Goal: Task Accomplishment & Management: Manage account settings

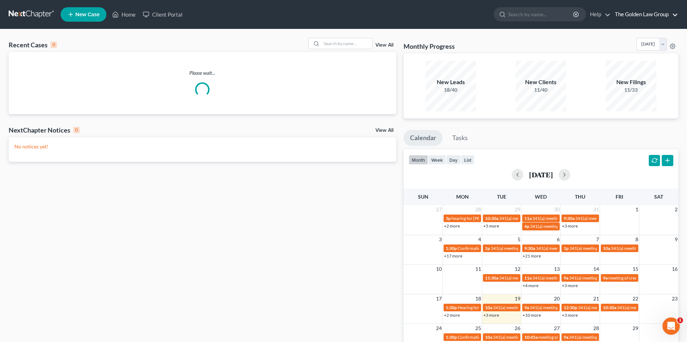
click at [632, 11] on link "The Golden Law Group" at bounding box center [645, 14] width 67 height 13
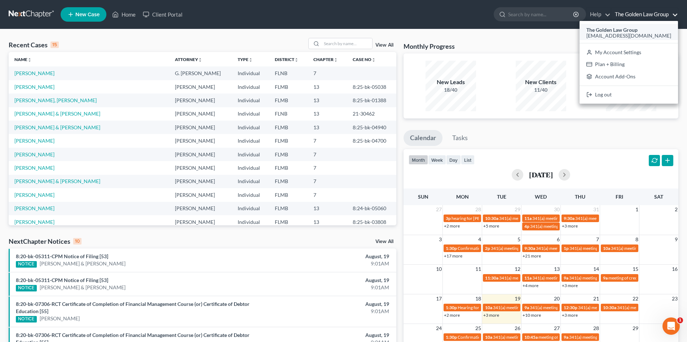
click at [640, 33] on span "[EMAIL_ADDRESS][DOMAIN_NAME]" at bounding box center [629, 35] width 85 height 6
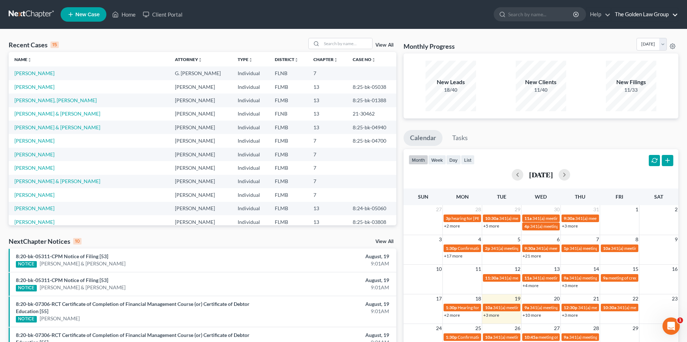
click at [635, 16] on link "The Golden Law Group" at bounding box center [645, 14] width 67 height 13
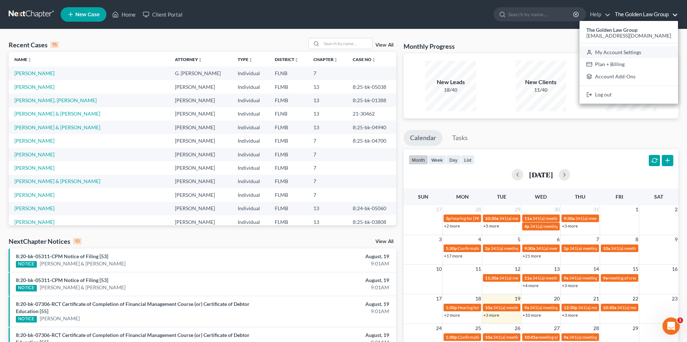
click at [642, 49] on link "My Account Settings" at bounding box center [629, 52] width 98 height 12
select select "24"
select select "9"
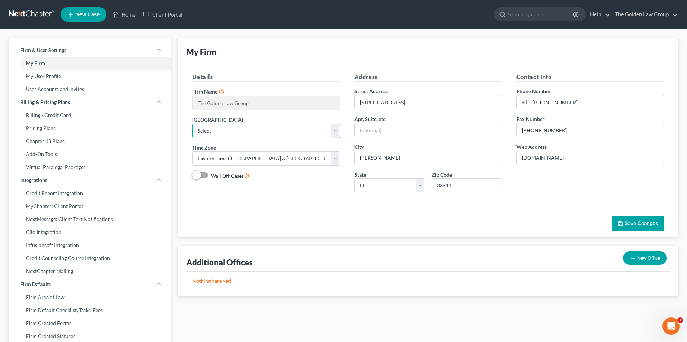
click at [258, 135] on select "Select Alabama - Middle Alabama - Northern Alabama - Southern Alaska Arizona Ar…" at bounding box center [266, 130] width 148 height 14
select select "16"
click at [192, 123] on select "Select Alabama - Middle Alabama - Northern Alabama - Southern Alaska Arizona Ar…" at bounding box center [266, 130] width 148 height 14
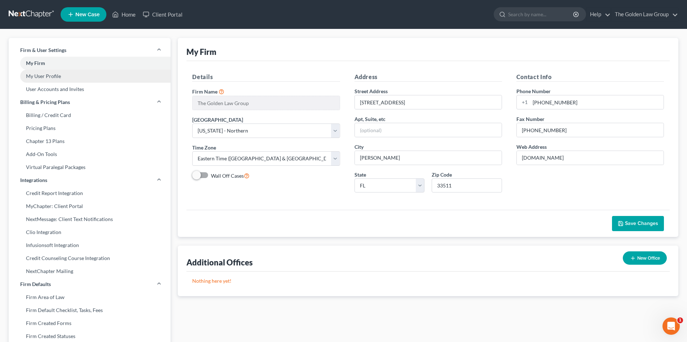
click at [60, 73] on link "My User Profile" at bounding box center [90, 76] width 162 height 13
select select "9"
select select "15"
select select "attorney"
select select "0"
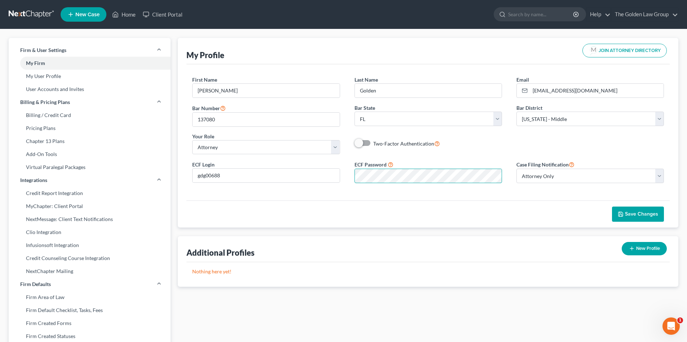
click at [333, 174] on div "ECF Login gdg00688 ECF Password Case Filing Notification Select Attorney Only A…" at bounding box center [428, 174] width 486 height 29
click at [527, 214] on div "Save Changes" at bounding box center [428, 213] width 483 height 27
click at [632, 215] on span "Save Changes" at bounding box center [641, 214] width 33 height 6
click at [53, 73] on link "My User Profile" at bounding box center [90, 76] width 162 height 13
click at [54, 76] on link "My User Profile" at bounding box center [90, 76] width 162 height 13
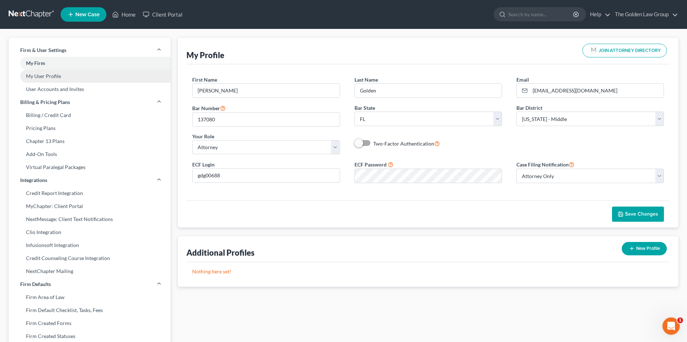
click at [58, 75] on link "My User Profile" at bounding box center [90, 76] width 162 height 13
click at [47, 62] on link "My Firm" at bounding box center [90, 63] width 162 height 13
select select "16"
select select "24"
select select "9"
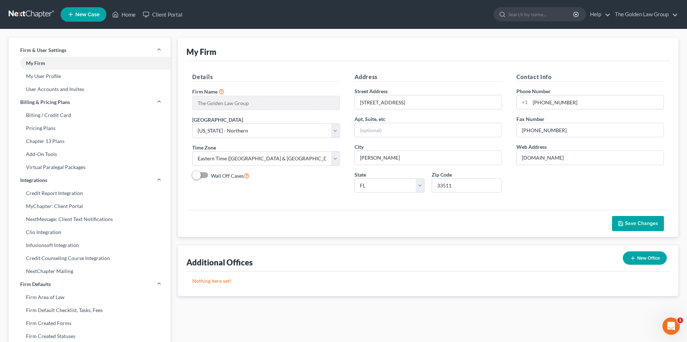
click at [636, 225] on span "Save Changes" at bounding box center [641, 223] width 33 height 6
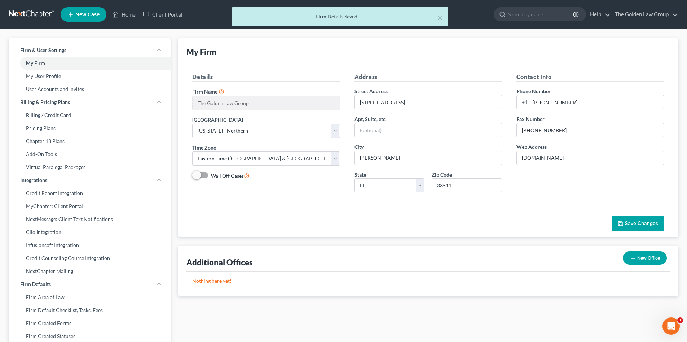
click at [629, 15] on div "× Firm Details Saved!" at bounding box center [339, 18] width 687 height 22
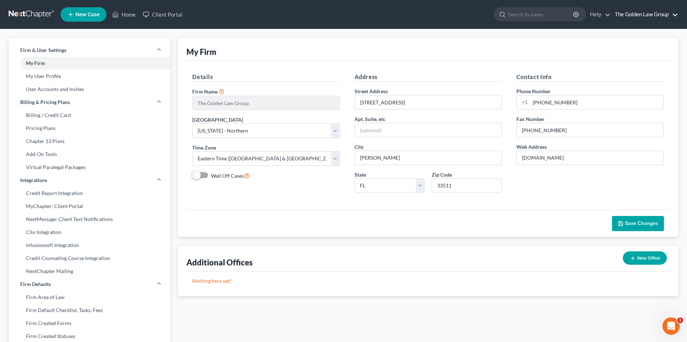
click at [676, 14] on link "The Golden Law Group" at bounding box center [645, 14] width 67 height 13
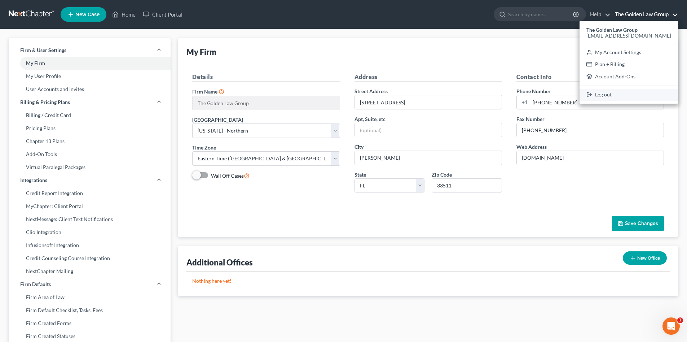
click at [633, 92] on link "Log out" at bounding box center [629, 95] width 98 height 12
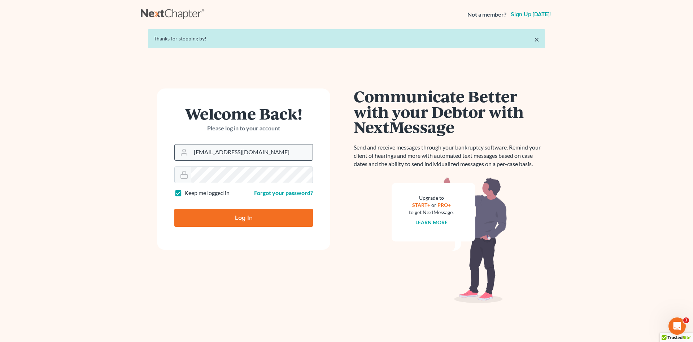
click at [207, 150] on input "[EMAIL_ADDRESS][DOMAIN_NAME]" at bounding box center [252, 152] width 122 height 16
type input "[PERSON_NAME][EMAIL_ADDRESS][DOMAIN_NAME]"
click at [218, 215] on input "Log In" at bounding box center [243, 218] width 139 height 18
type input "Thinking..."
